Goal: Task Accomplishment & Management: Manage account settings

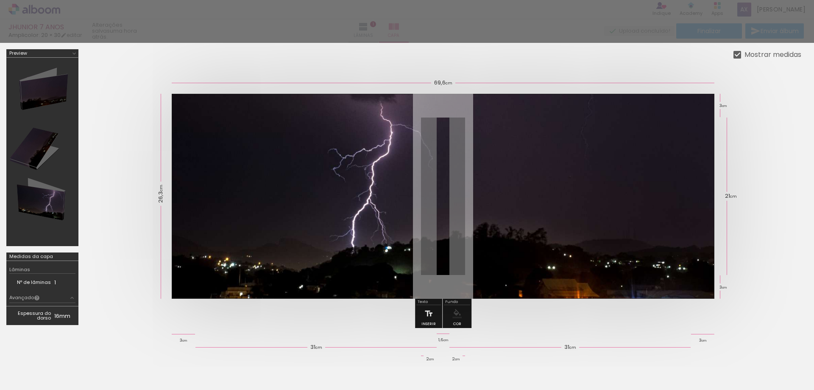
click at [0, 0] on slot "Mostrar medidas" at bounding box center [0, 0] width 0 height 0
type paper-checkbox "on"
click at [0, 0] on slot "Mostrar medidas" at bounding box center [0, 0] width 0 height 0
click at [71, 52] on iron-icon at bounding box center [74, 53] width 7 height 7
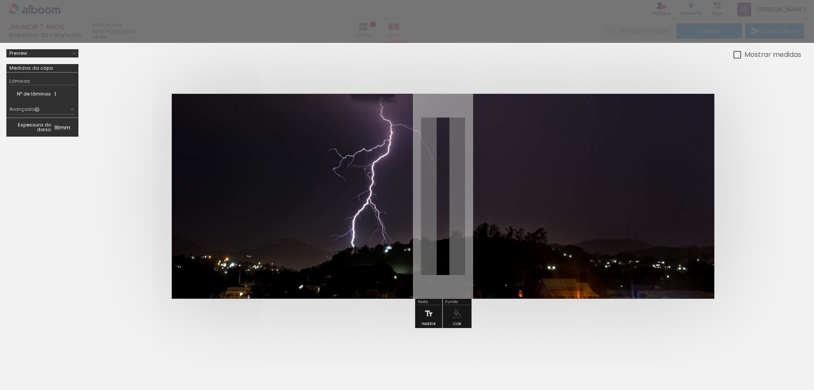
click at [39, 127] on td "Espessura do dorso" at bounding box center [31, 127] width 45 height 13
click at [37, 126] on td "Espessura do dorso" at bounding box center [31, 127] width 45 height 13
drag, startPoint x: 31, startPoint y: 355, endPoint x: 30, endPoint y: 373, distance: 18.7
click at [31, 356] on div at bounding box center [407, 385] width 814 height 93
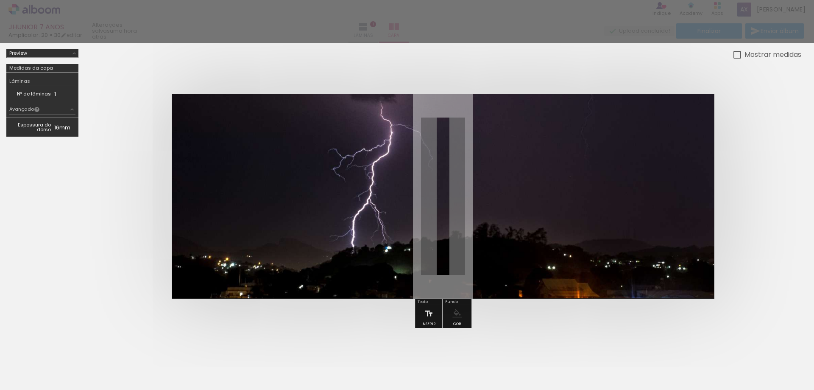
click at [36, 383] on div at bounding box center [407, 385] width 814 height 93
click at [450, 319] on paper-menu-button "#ffebee #ffcdd2 #ef9a9a #e57373 #ef5350 #f44336 #e53935 #d32f2f #c62828 #b71c1c…" at bounding box center [457, 313] width 16 height 16
click at [425, 316] on iron-icon at bounding box center [428, 313] width 9 height 17
click at [425, 314] on iron-icon at bounding box center [428, 313] width 9 height 17
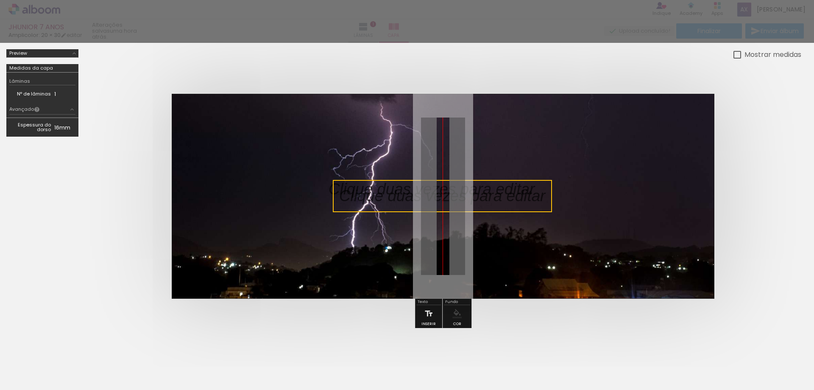
drag, startPoint x: 444, startPoint y: 189, endPoint x: 453, endPoint y: 209, distance: 21.3
click at [455, 198] on quentale-selection at bounding box center [442, 196] width 219 height 32
click at [480, 194] on quentale-selection at bounding box center [442, 196] width 219 height 32
type input "Sans Serif"
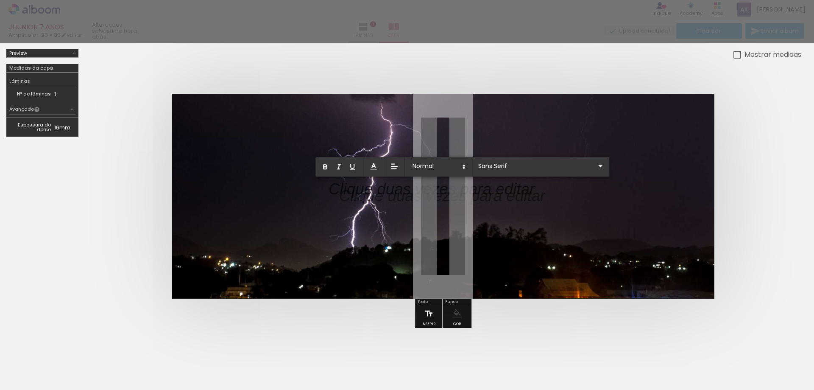
click at [424, 310] on iron-icon at bounding box center [428, 313] width 9 height 17
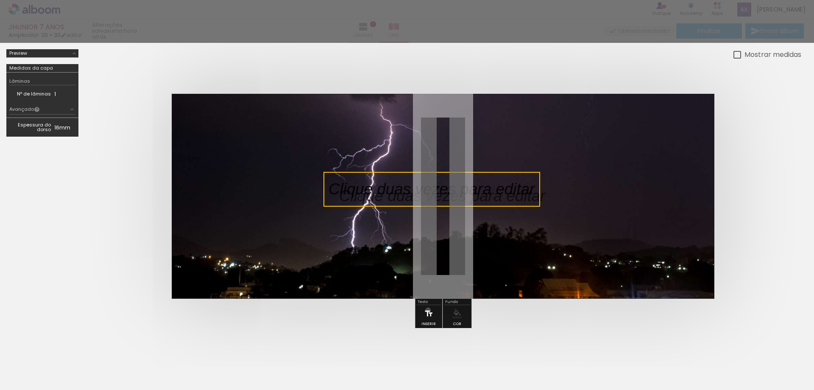
click at [424, 310] on iron-icon at bounding box center [428, 313] width 9 height 17
click at [423, 204] on quentale-selection at bounding box center [431, 189] width 219 height 32
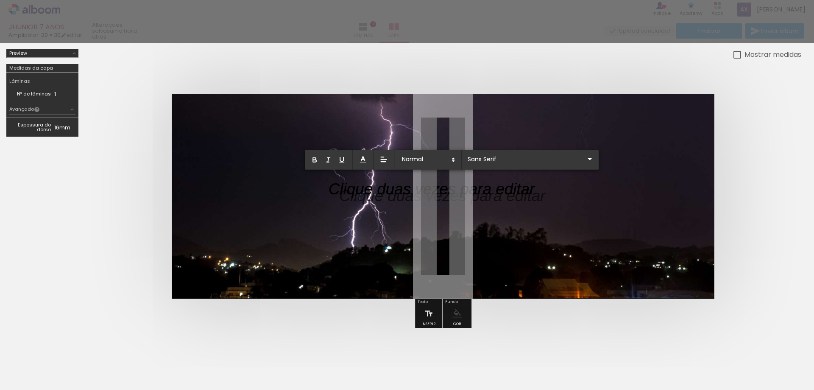
drag, startPoint x: 424, startPoint y: 204, endPoint x: 420, endPoint y: 199, distance: 6.6
click at [420, 199] on p at bounding box center [432, 194] width 206 height 22
click at [450, 159] on icon at bounding box center [454, 160] width 8 height 8
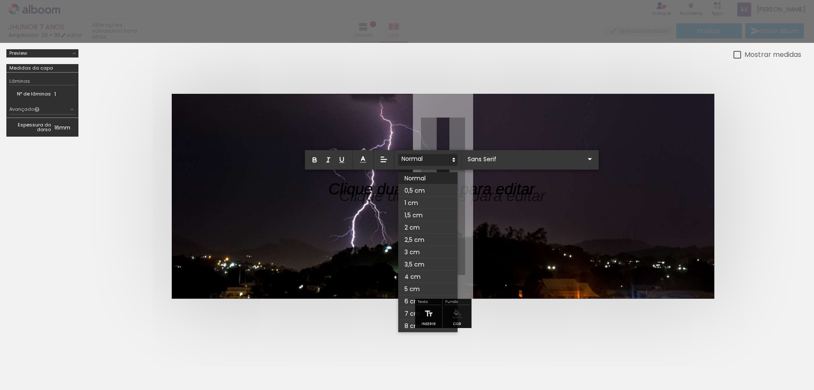
click at [450, 159] on icon at bounding box center [454, 160] width 8 height 8
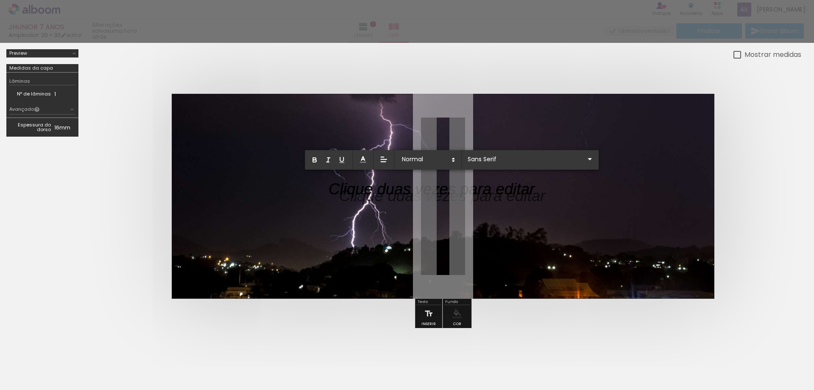
click at [435, 193] on p at bounding box center [432, 194] width 206 height 22
click at [412, 194] on p at bounding box center [432, 194] width 206 height 22
click at [363, 193] on p at bounding box center [432, 194] width 206 height 22
click at [396, 188] on p at bounding box center [432, 194] width 206 height 22
drag, startPoint x: 441, startPoint y: 190, endPoint x: 336, endPoint y: 201, distance: 105.7
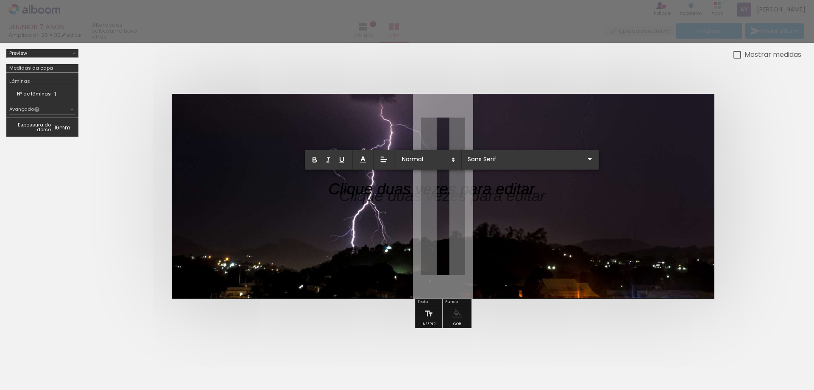
click at [344, 198] on p at bounding box center [432, 194] width 206 height 22
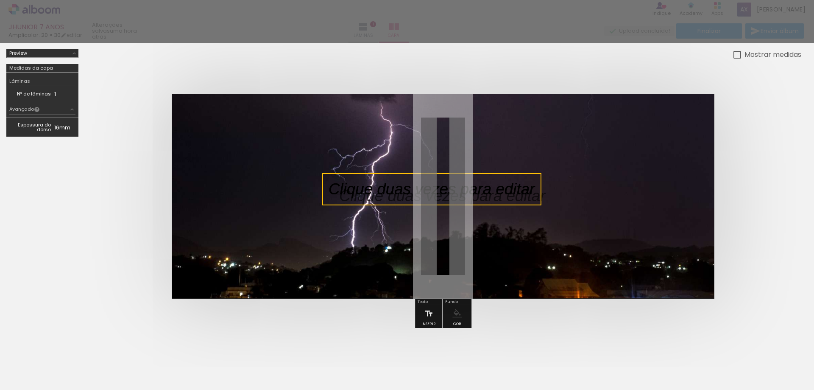
click at [367, 315] on div at bounding box center [443, 196] width 717 height 273
drag, startPoint x: 371, startPoint y: 189, endPoint x: 267, endPoint y: 160, distance: 108.2
click at [267, 160] on album-spread at bounding box center [443, 196] width 543 height 205
drag, startPoint x: 362, startPoint y: 196, endPoint x: 301, endPoint y: 208, distance: 62.2
click at [301, 208] on album-spread at bounding box center [443, 196] width 543 height 205
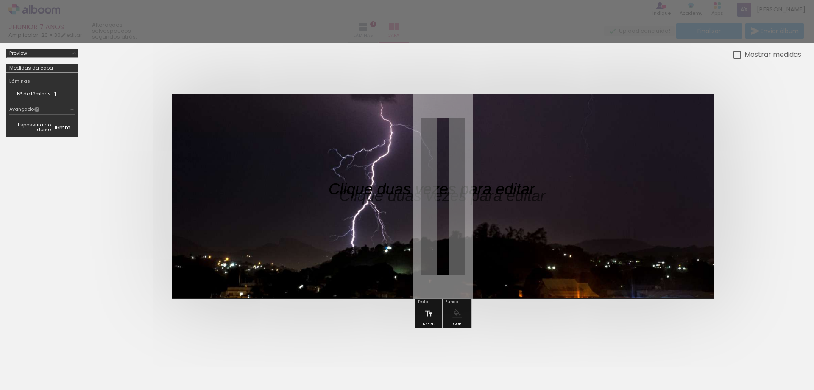
drag, startPoint x: 323, startPoint y: 204, endPoint x: 305, endPoint y: 212, distance: 19.2
click at [304, 212] on album-spread at bounding box center [443, 196] width 543 height 205
click at [329, 188] on p at bounding box center [438, 189] width 219 height 22
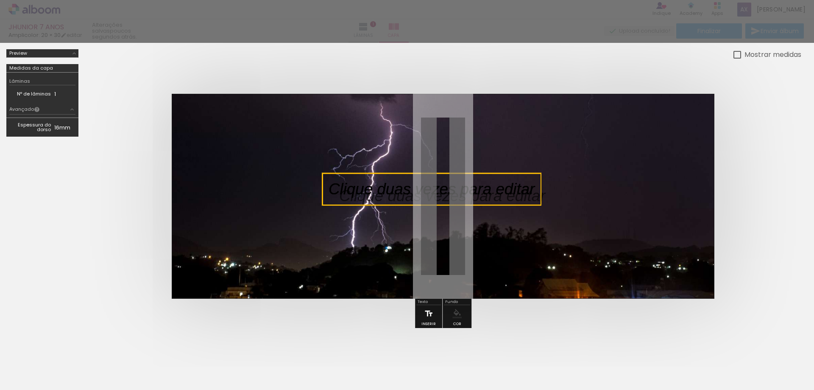
click at [424, 315] on iron-icon at bounding box center [428, 313] width 9 height 17
click at [558, 306] on div at bounding box center [443, 196] width 717 height 273
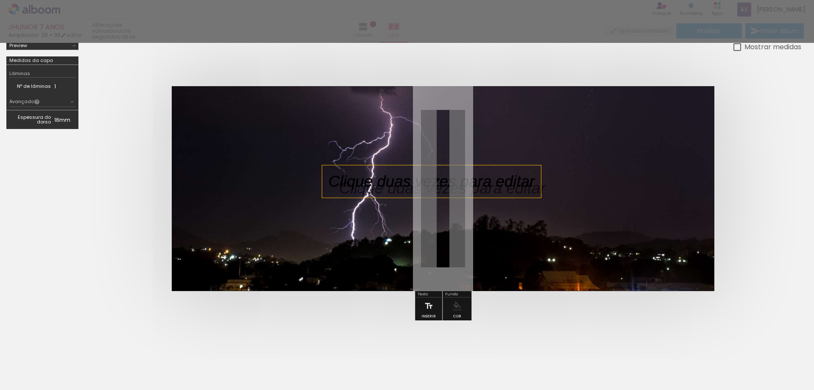
click at [706, 358] on div at bounding box center [407, 377] width 814 height 93
drag, startPoint x: 706, startPoint y: 359, endPoint x: 531, endPoint y: 193, distance: 241.2
click at [531, 193] on quentale-cover-section at bounding box center [407, 246] width 814 height 406
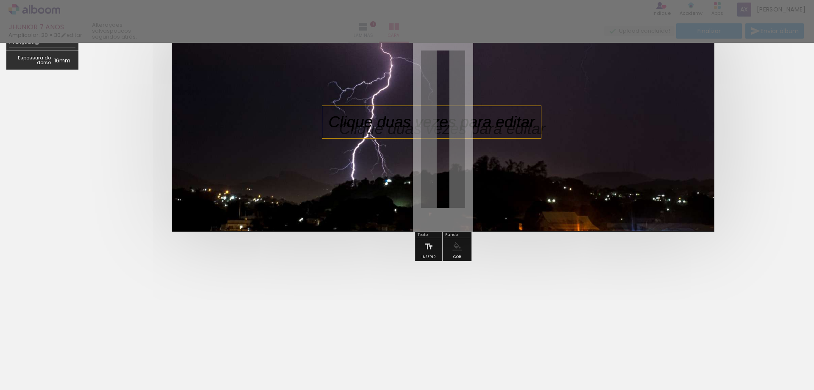
click at [449, 247] on paper-menu-button "#ffebee #ffcdd2 #ef9a9a #e57373 #ef5350 #f44336 #e53935 #d32f2f #c62828 #b71c1c…" at bounding box center [457, 246] width 16 height 16
click at [419, 235] on div "Texto" at bounding box center [428, 235] width 25 height 5
click at [424, 257] on div "Inserir" at bounding box center [429, 257] width 14 height 4
click at [424, 258] on div "Inserir" at bounding box center [429, 257] width 14 height 4
click at [425, 258] on div "Inserir" at bounding box center [429, 257] width 14 height 4
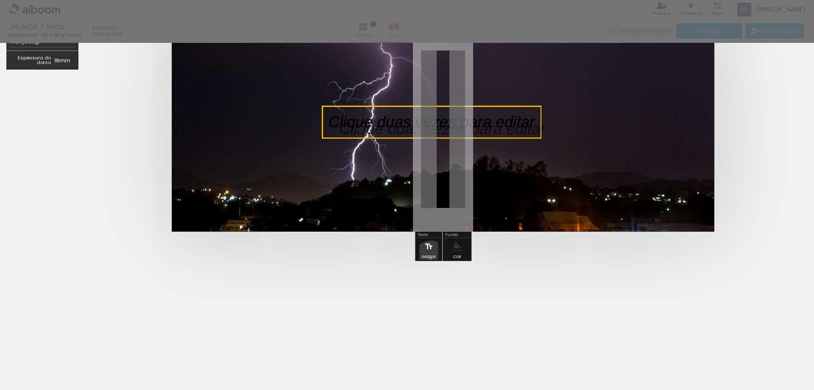
click at [425, 258] on div "Inserir" at bounding box center [429, 257] width 14 height 4
drag, startPoint x: 458, startPoint y: 143, endPoint x: 468, endPoint y: 159, distance: 19.0
click at [466, 161] on album-spread at bounding box center [443, 129] width 543 height 205
click at [466, 141] on div at bounding box center [442, 129] width 219 height 32
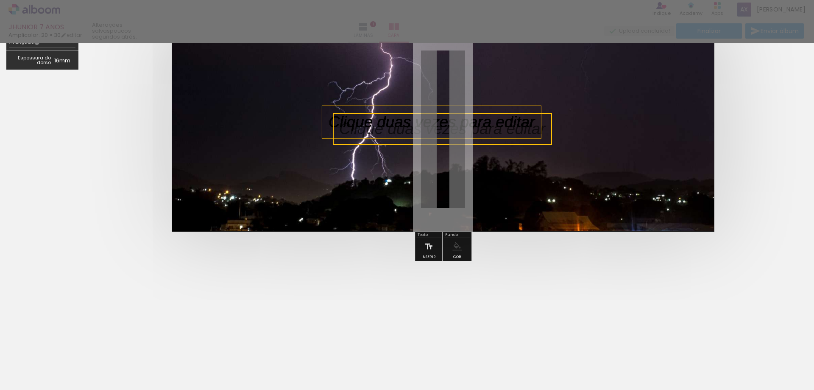
click at [451, 123] on quentale-selection at bounding box center [442, 129] width 219 height 32
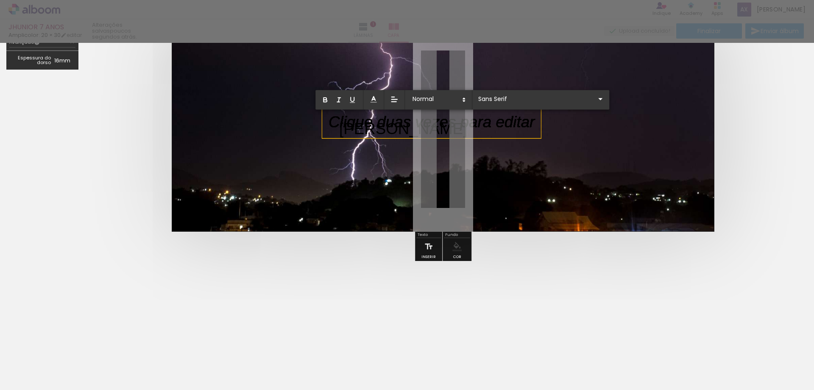
click at [430, 124] on p at bounding box center [438, 122] width 219 height 22
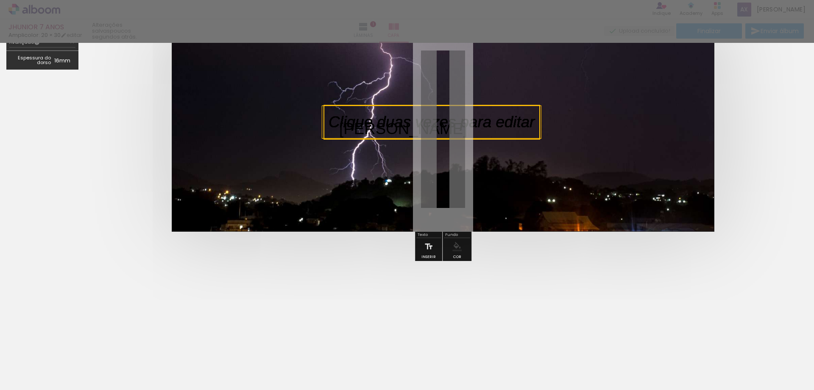
click at [380, 131] on quentale-selection at bounding box center [432, 122] width 217 height 35
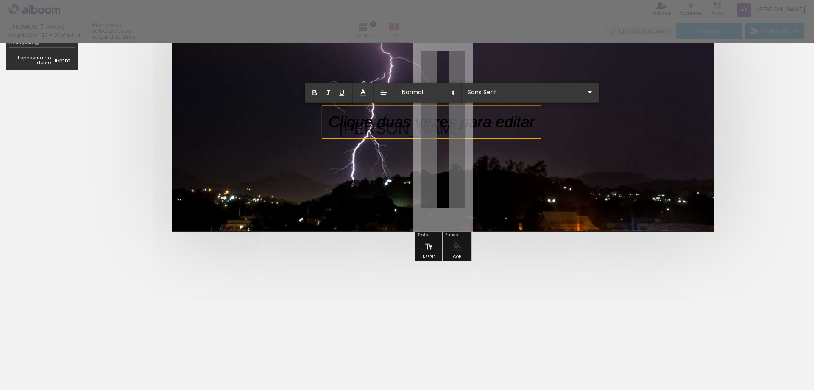
click at [362, 133] on div at bounding box center [431, 122] width 219 height 32
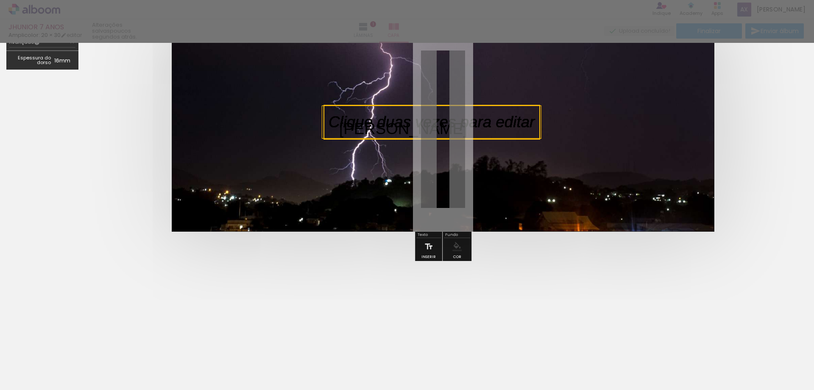
click at [374, 129] on quentale-selection at bounding box center [432, 122] width 217 height 35
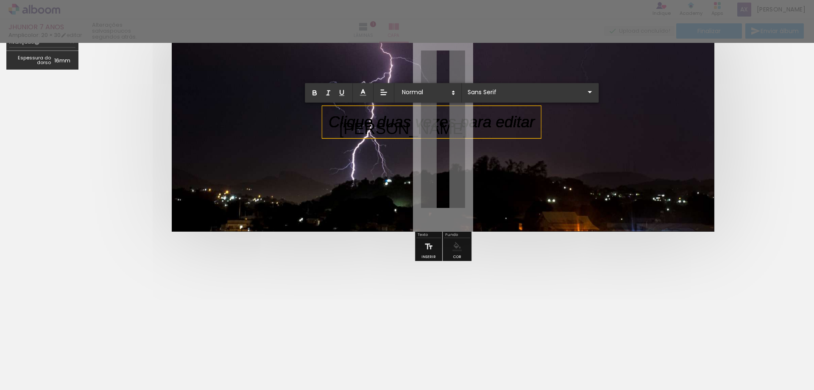
click at [332, 130] on p at bounding box center [438, 122] width 219 height 22
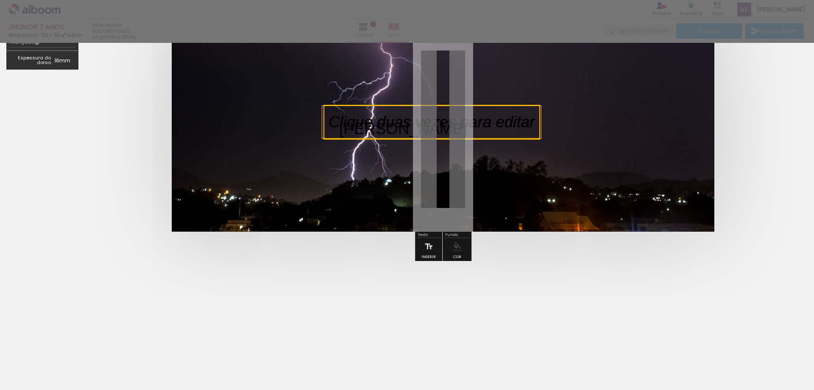
click at [346, 164] on quentale-layouter at bounding box center [443, 129] width 543 height 205
click at [366, 234] on div at bounding box center [443, 129] width 717 height 273
click at [355, 143] on div "ALAN" at bounding box center [403, 129] width 141 height 32
click at [368, 137] on quentale-selection at bounding box center [359, 129] width 53 height 32
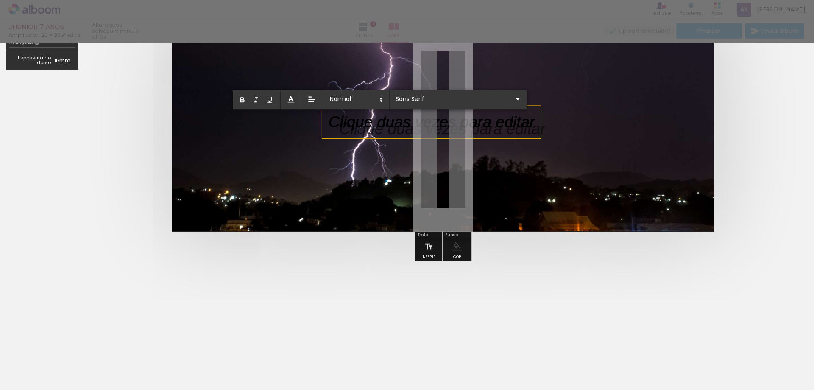
click at [323, 239] on div at bounding box center [443, 129] width 717 height 273
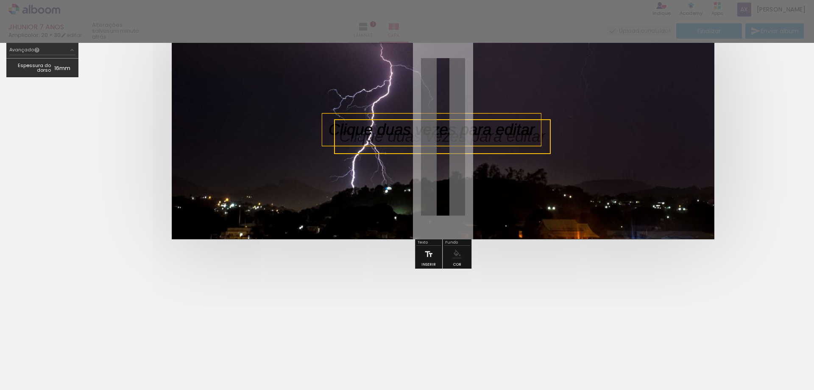
scroll to position [0, 0]
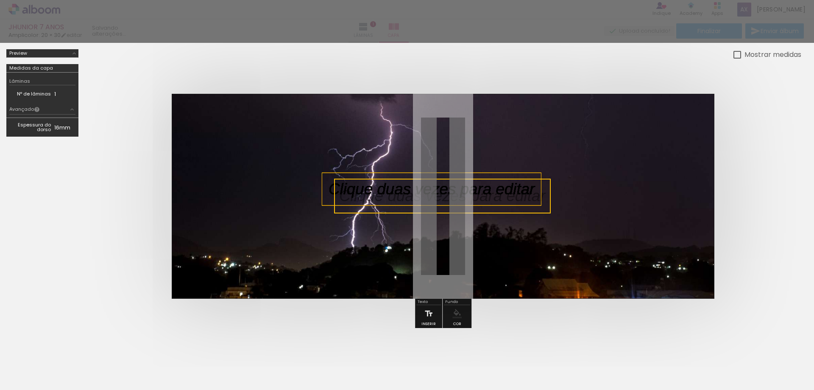
click at [749, 14] on div at bounding box center [407, 21] width 814 height 43
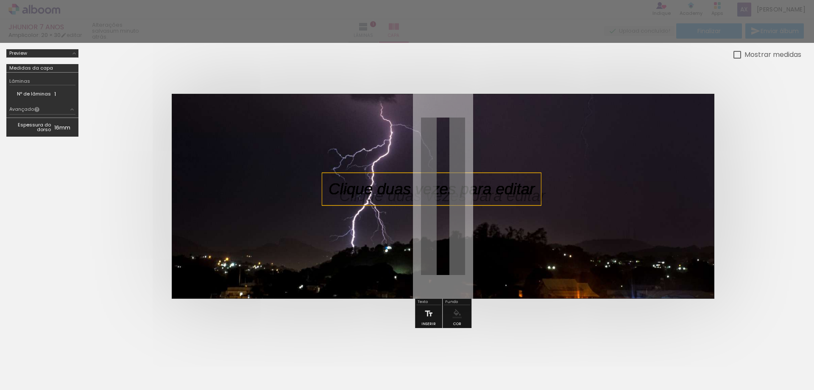
drag, startPoint x: 641, startPoint y: 25, endPoint x: 601, endPoint y: 25, distance: 40.3
click at [640, 25] on div at bounding box center [407, 21] width 814 height 43
click at [598, 25] on div at bounding box center [407, 21] width 814 height 43
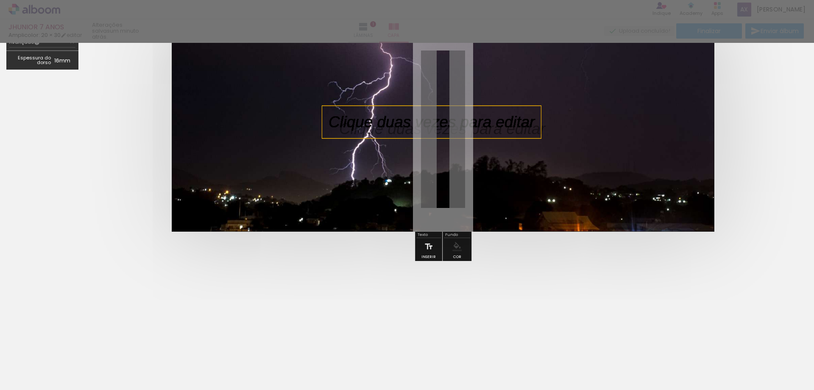
click at [703, 383] on quentale-cover-section at bounding box center [407, 186] width 814 height 406
drag, startPoint x: 666, startPoint y: 385, endPoint x: 742, endPoint y: 388, distance: 76.4
click at [742, 388] on quentale-cover-section at bounding box center [407, 186] width 814 height 406
drag, startPoint x: 740, startPoint y: 387, endPoint x: 790, endPoint y: 386, distance: 49.6
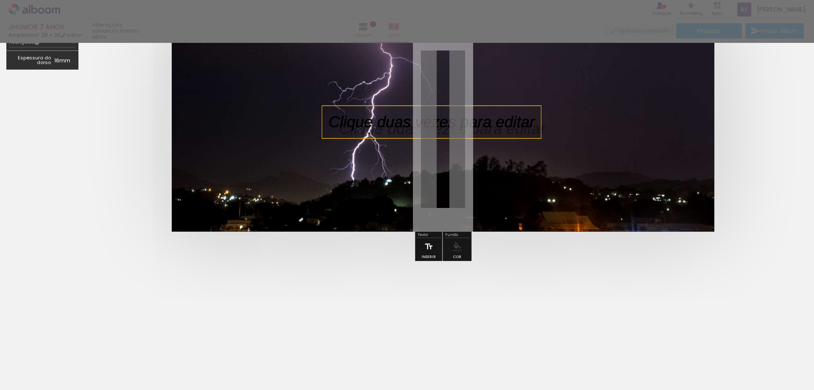
click at [783, 388] on quentale-cover-section at bounding box center [407, 186] width 814 height 406
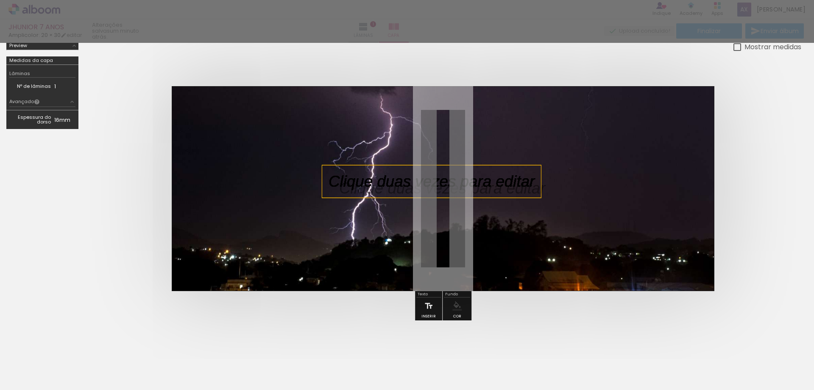
click at [734, 48] on div at bounding box center [738, 47] width 8 height 8
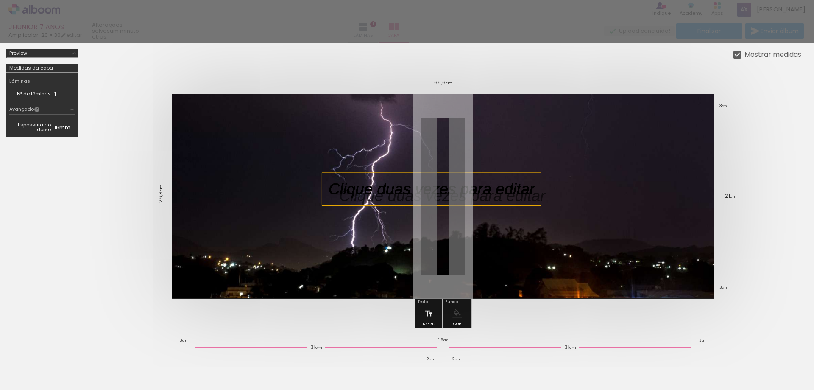
click at [389, 23] on div at bounding box center [407, 21] width 814 height 43
click at [398, 27] on div at bounding box center [407, 21] width 814 height 43
click at [403, 27] on div at bounding box center [407, 21] width 814 height 43
click at [416, 27] on div at bounding box center [407, 21] width 814 height 43
drag, startPoint x: 413, startPoint y: 27, endPoint x: 407, endPoint y: 28, distance: 6.0
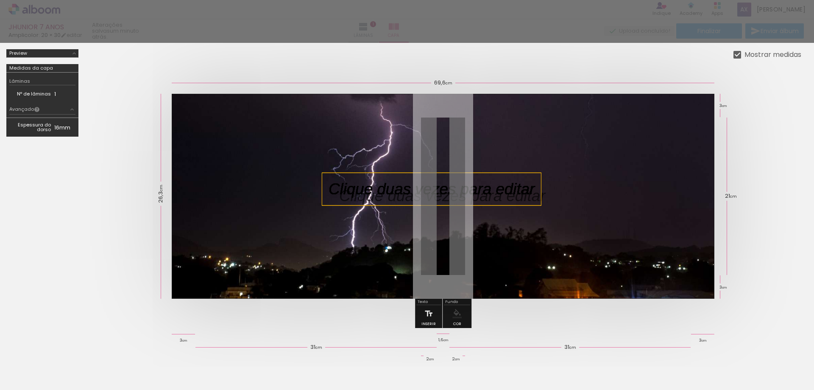
click at [411, 28] on div at bounding box center [407, 21] width 814 height 43
click at [394, 29] on div at bounding box center [407, 21] width 814 height 43
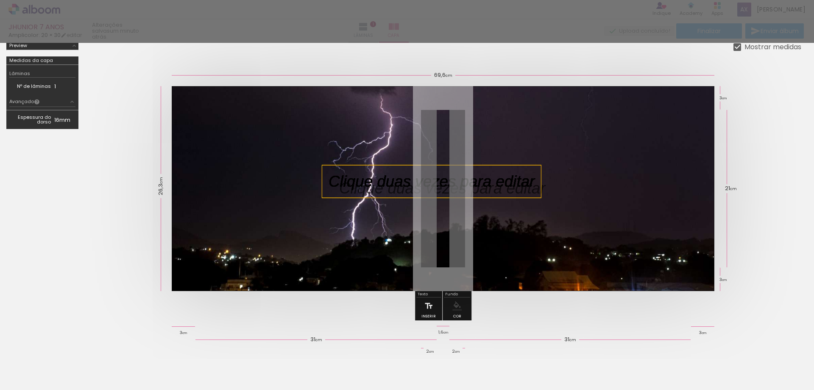
scroll to position [59, 0]
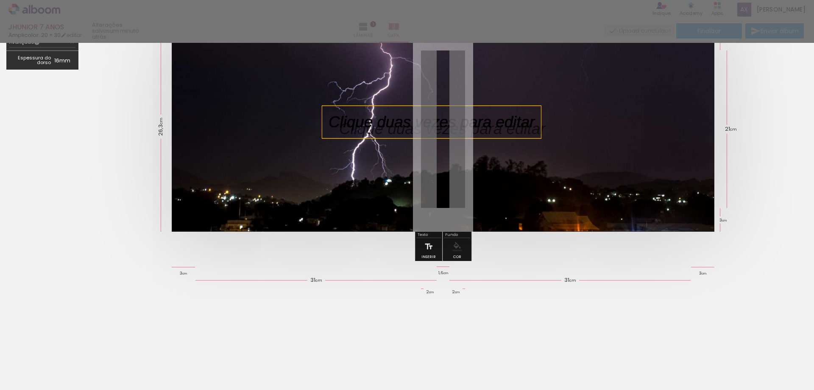
click at [68, 215] on quentale-cover-specs-sidebar at bounding box center [42, 123] width 72 height 283
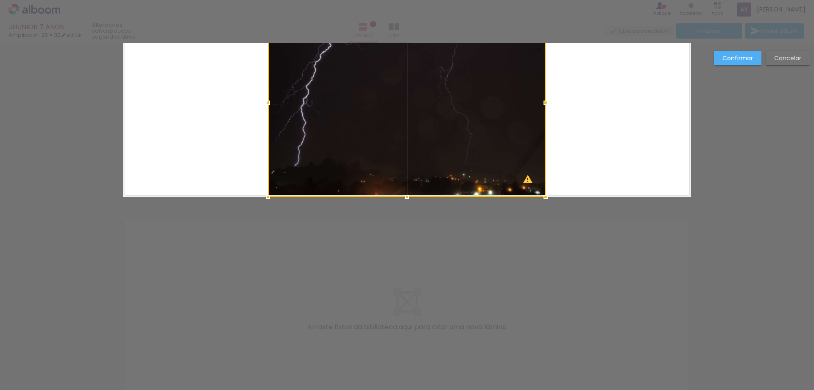
click at [269, 241] on div "Confirmar Cancelar" at bounding box center [407, 203] width 814 height 440
click at [0, 0] on slot "Confirmar" at bounding box center [0, 0] width 0 height 0
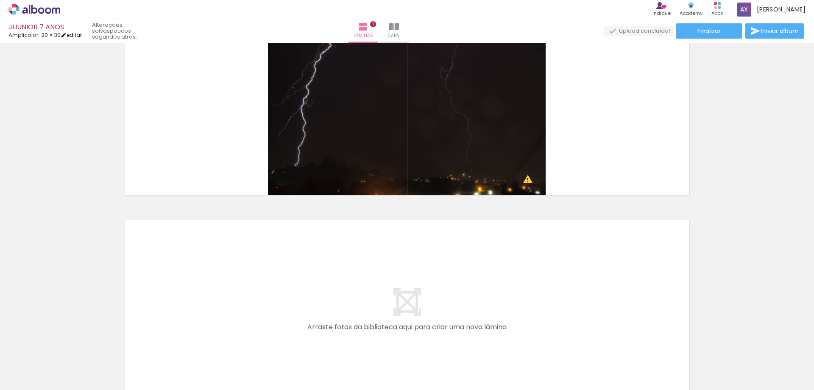
click at [81, 36] on link "editar" at bounding box center [71, 34] width 21 height 7
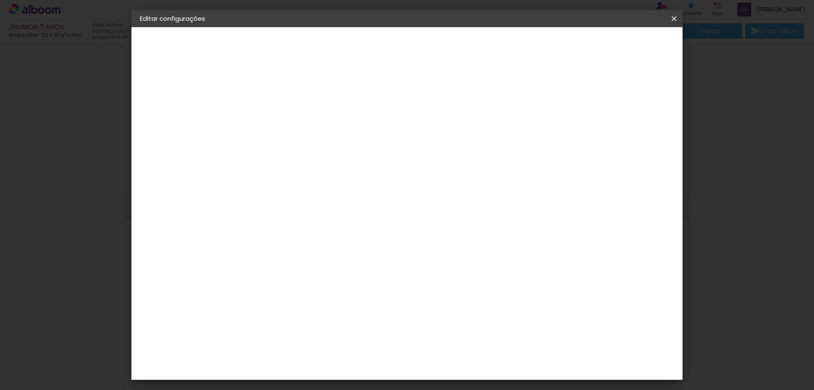
click at [0, 0] on slot "Voltar" at bounding box center [0, 0] width 0 height 0
click at [621, 45] on span "Salvar configurações" at bounding box center [590, 45] width 63 height 6
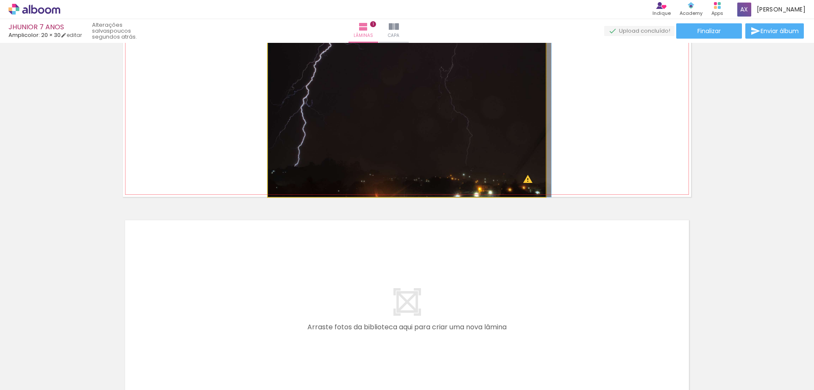
drag, startPoint x: 450, startPoint y: 129, endPoint x: 465, endPoint y: 128, distance: 14.9
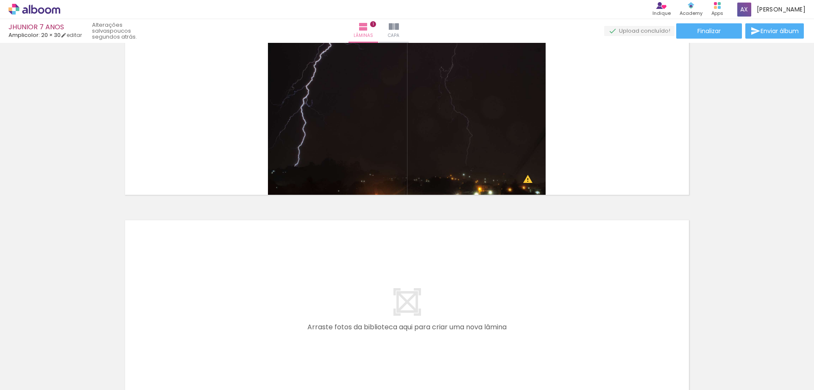
click at [33, 380] on span "Adicionar Fotos" at bounding box center [29, 378] width 25 height 9
click at [0, 0] on input "file" at bounding box center [0, 0] width 0 height 0
click at [22, 348] on span "19 fotos" at bounding box center [18, 351] width 25 height 10
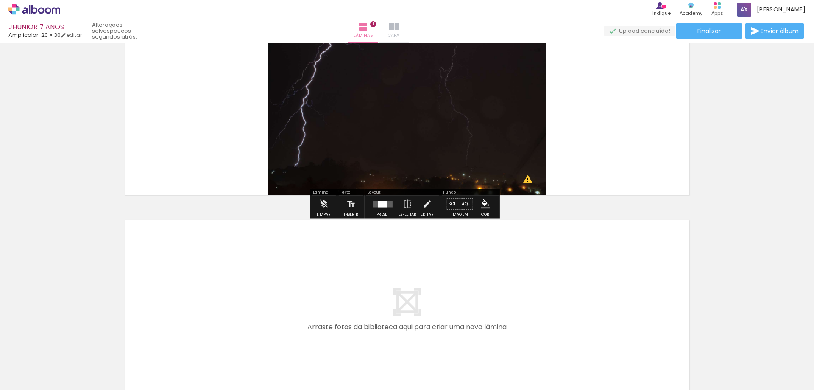
click at [399, 29] on iron-icon at bounding box center [394, 27] width 10 height 10
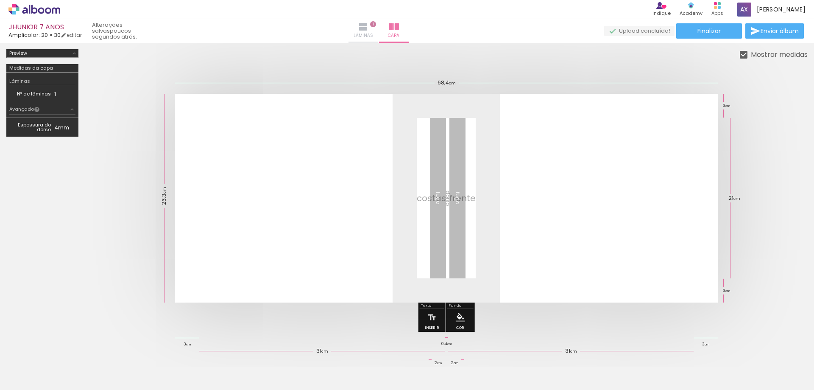
click at [369, 30] on iron-icon at bounding box center [363, 27] width 10 height 10
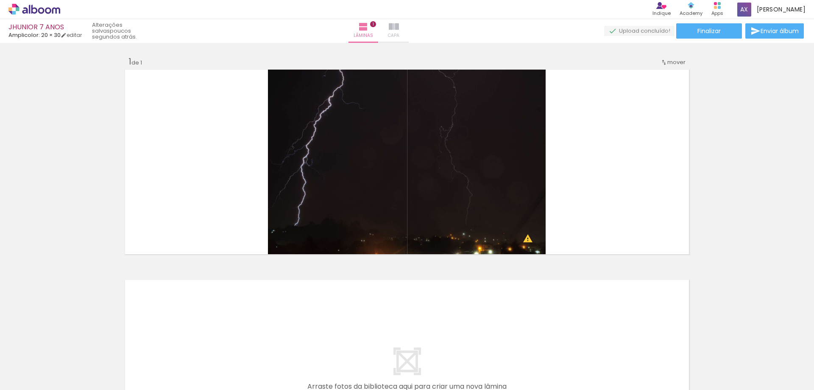
click at [399, 27] on iron-icon at bounding box center [394, 27] width 10 height 10
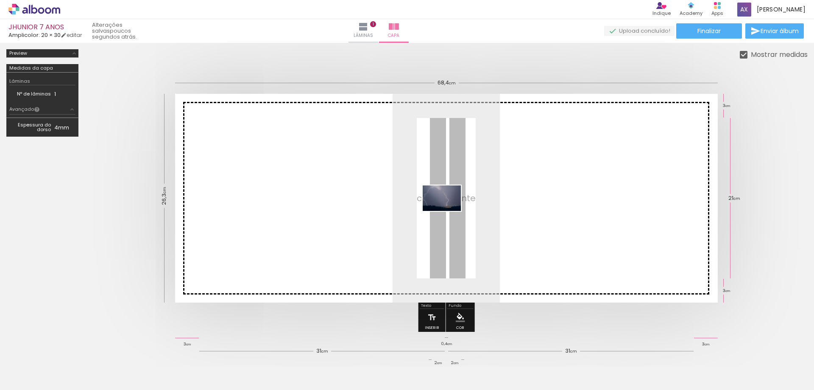
drag, startPoint x: 76, startPoint y: 364, endPoint x: 448, endPoint y: 211, distance: 402.2
click at [448, 211] on quentale-workspace at bounding box center [407, 195] width 814 height 390
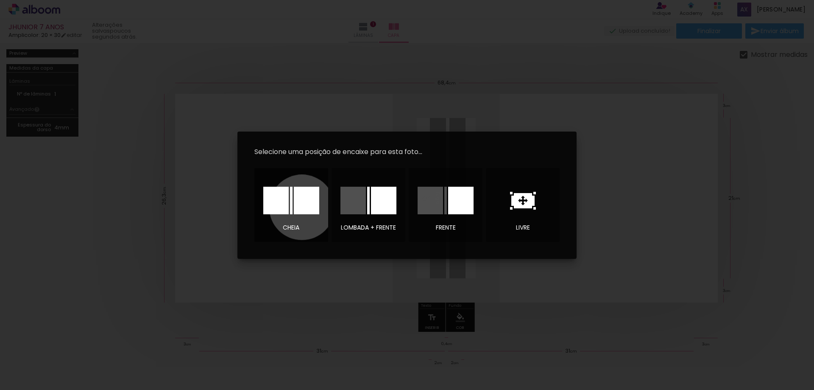
click at [302, 207] on div at bounding box center [306, 201] width 25 height 28
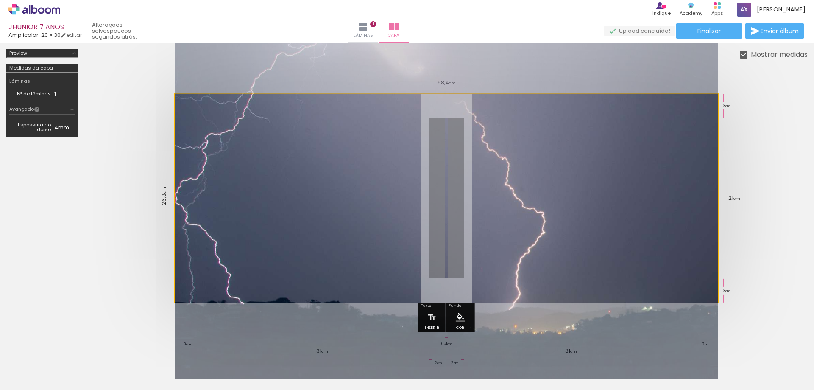
drag, startPoint x: 302, startPoint y: 207, endPoint x: 386, endPoint y: 207, distance: 84.0
drag, startPoint x: 408, startPoint y: 206, endPoint x: 460, endPoint y: 203, distance: 52.2
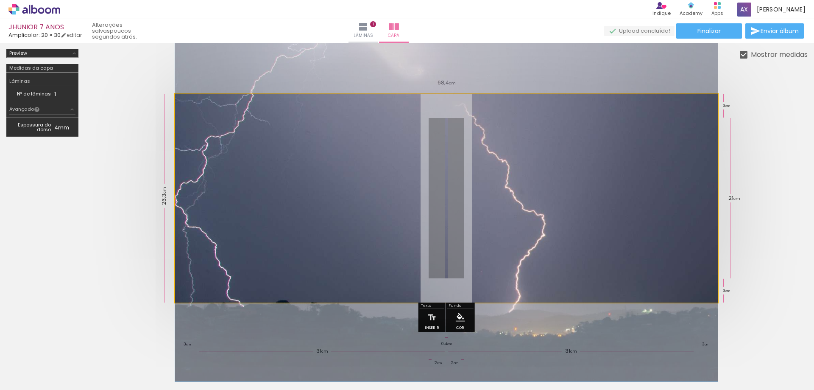
drag, startPoint x: 484, startPoint y: 202, endPoint x: 421, endPoint y: 207, distance: 63.8
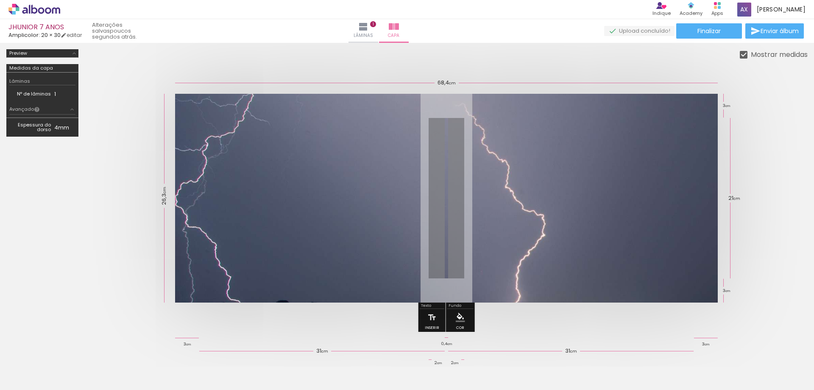
drag, startPoint x: 48, startPoint y: 188, endPoint x: 58, endPoint y: 152, distance: 37.6
click at [49, 187] on quentale-cover-specs-sidebar at bounding box center [42, 192] width 72 height 287
click at [71, 52] on iron-icon at bounding box center [74, 53] width 7 height 7
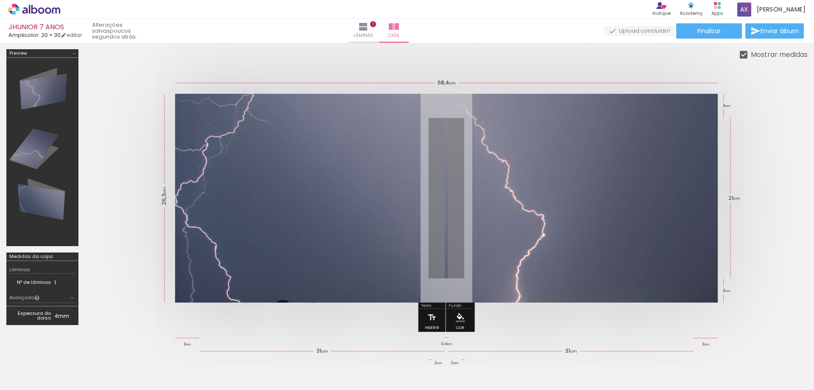
click at [85, 126] on div at bounding box center [446, 198] width 723 height 277
click at [20, 267] on div "Lâminas" at bounding box center [19, 269] width 21 height 5
click at [27, 284] on td "Nº de lâminas" at bounding box center [31, 282] width 45 height 9
click at [33, 300] on div "Avançado" at bounding box center [24, 298] width 31 height 6
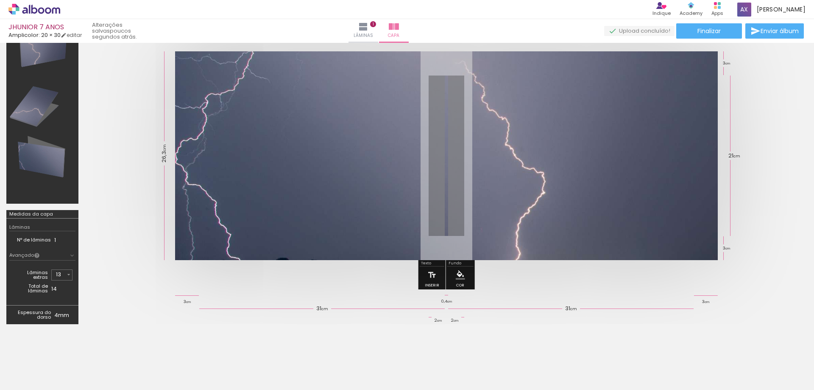
click at [248, 305] on quentale-cover-editor at bounding box center [446, 169] width 723 height 324
drag, startPoint x: 237, startPoint y: 301, endPoint x: 220, endPoint y: 298, distance: 18.1
click at [220, 298] on quentale-cover-editor at bounding box center [446, 169] width 723 height 324
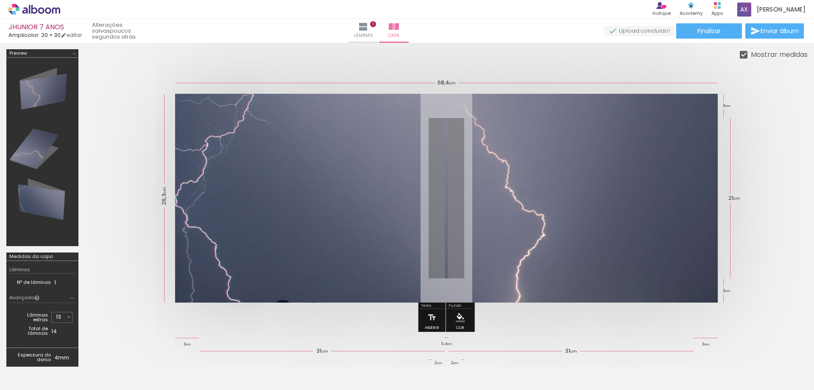
click at [630, 34] on quentale-upload-monitor at bounding box center [639, 31] width 70 height 11
click at [633, 31] on quentale-upload-monitor at bounding box center [639, 31] width 70 height 11
click at [123, 30] on quentale-status "poucos segundos atrás." at bounding box center [119, 31] width 67 height 25
click at [369, 30] on iron-icon at bounding box center [363, 27] width 10 height 10
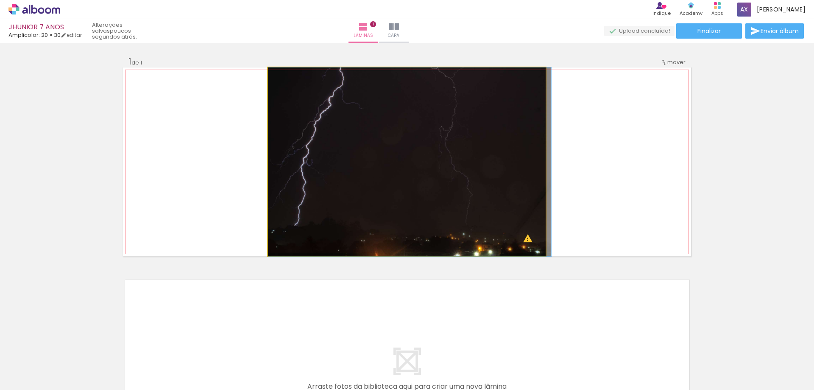
drag, startPoint x: 436, startPoint y: 204, endPoint x: 461, endPoint y: 200, distance: 25.4
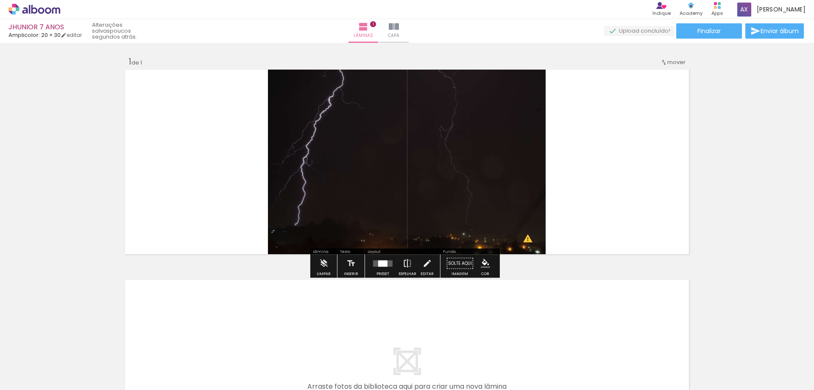
click at [407, 264] on iron-icon at bounding box center [407, 263] width 9 height 17
click at [390, 265] on quentale-layouter at bounding box center [383, 263] width 20 height 6
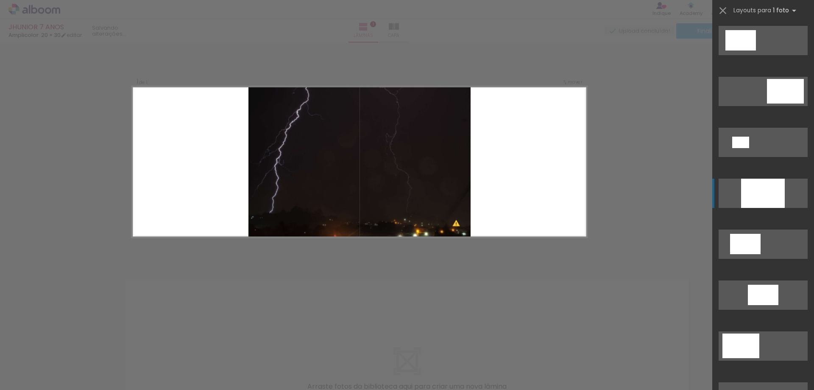
scroll to position [153, 0]
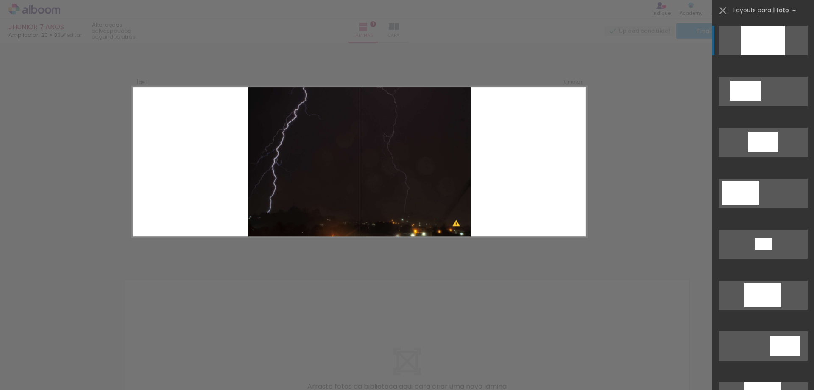
click at [760, 40] on div at bounding box center [763, 40] width 44 height 29
click at [428, 293] on div "Confirmar Cancelar" at bounding box center [407, 263] width 814 height 440
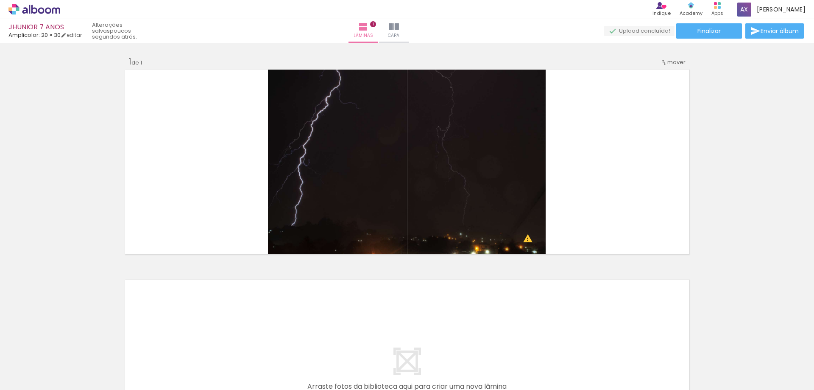
scroll to position [0, 3]
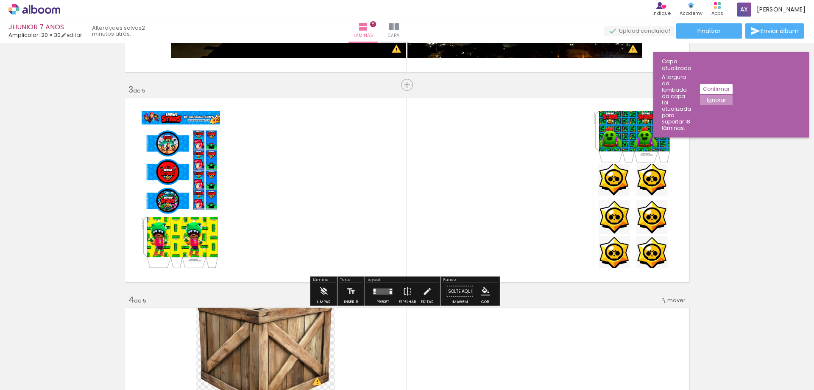
scroll to position [0, 95]
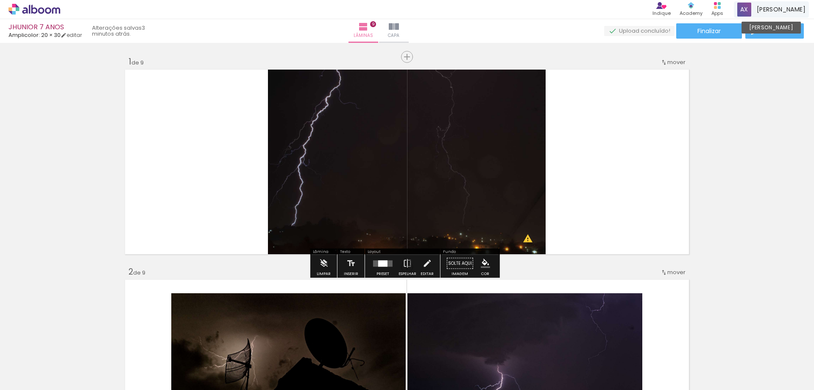
click at [783, 10] on span "[PERSON_NAME]" at bounding box center [781, 9] width 49 height 9
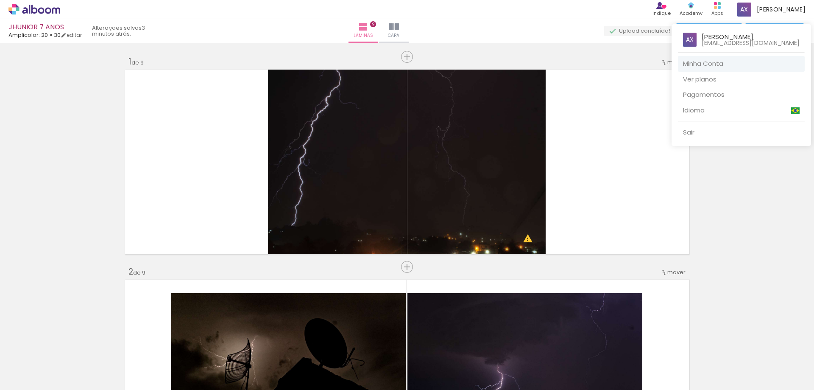
click at [745, 62] on link "Minha Conta" at bounding box center [741, 64] width 127 height 16
click at [708, 131] on link "Sair" at bounding box center [741, 133] width 127 height 16
